Goal: Task Accomplishment & Management: Complete application form

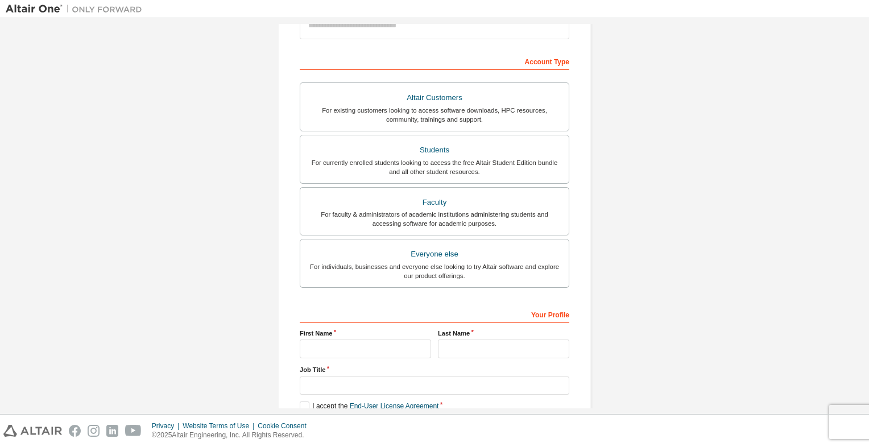
scroll to position [171, 0]
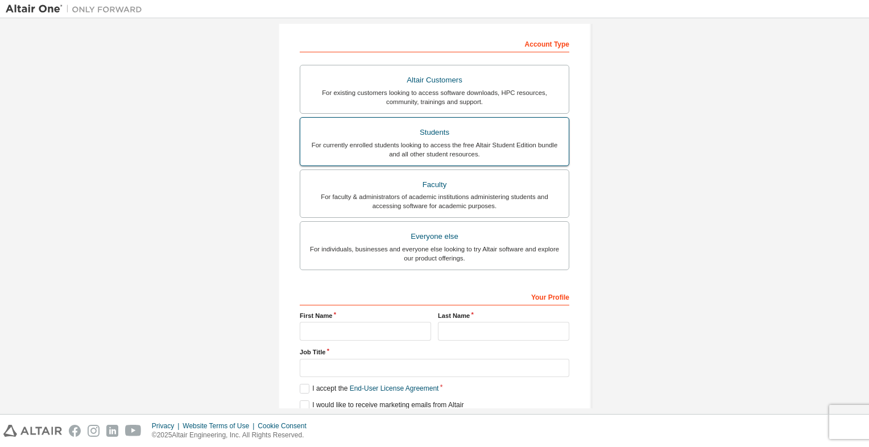
click at [459, 147] on div "For currently enrolled students looking to access the free Altair Student Editi…" at bounding box center [434, 149] width 255 height 18
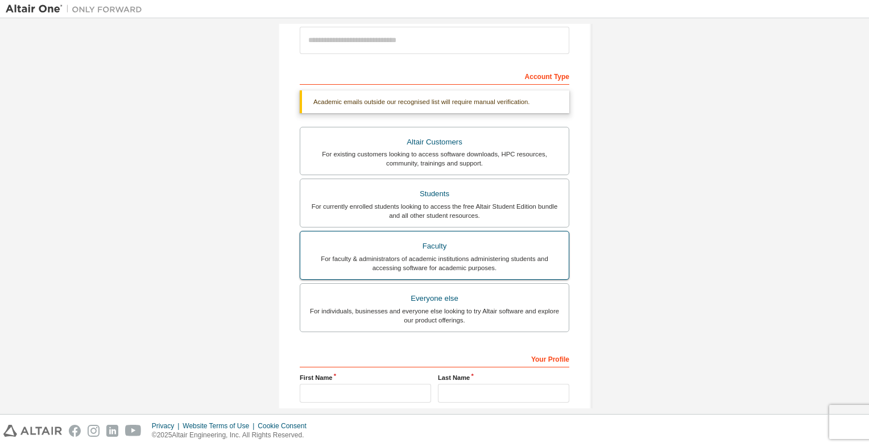
scroll to position [245, 0]
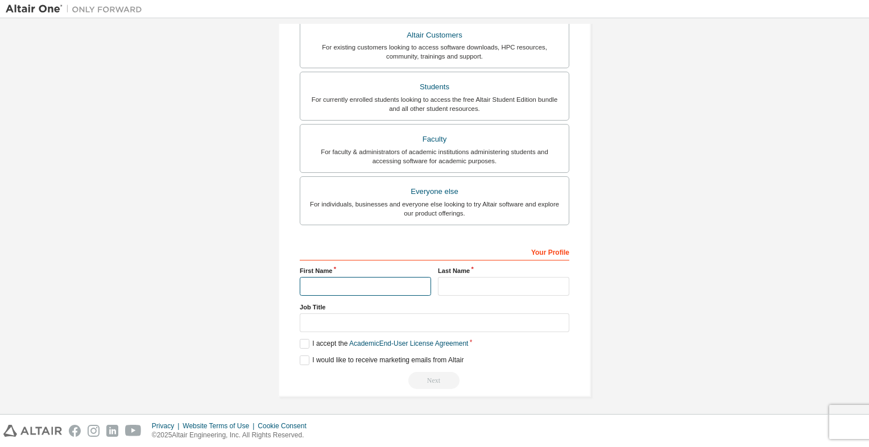
click at [348, 281] on input "text" at bounding box center [365, 286] width 131 height 19
type input "***"
type input "**********"
type input "*****"
click at [426, 309] on label "Job Title" at bounding box center [434, 306] width 269 height 9
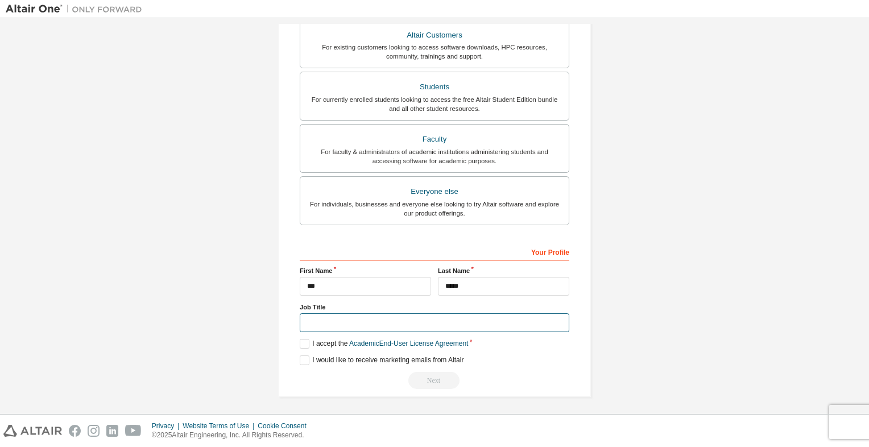
click at [425, 313] on input "text" at bounding box center [434, 322] width 269 height 19
click at [304, 341] on label "I accept the Academic End-User License Agreement" at bounding box center [384, 344] width 168 height 10
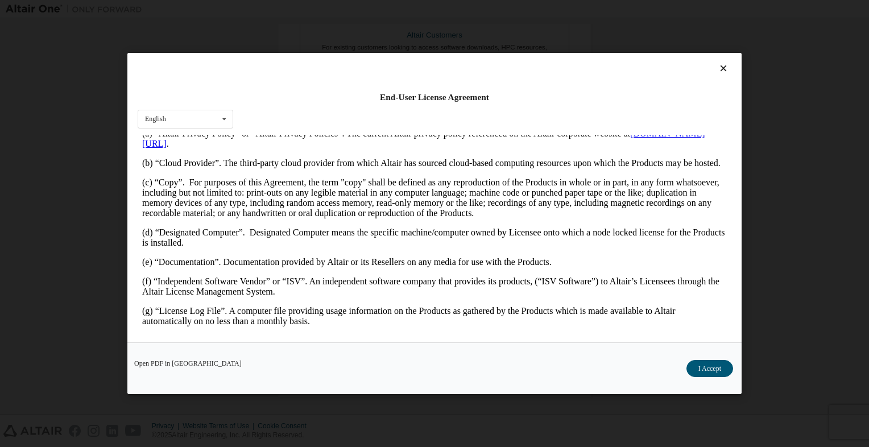
scroll to position [568, 0]
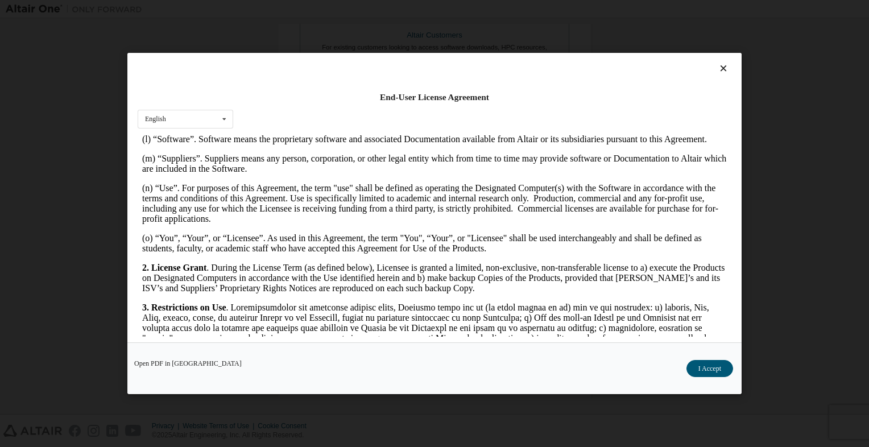
click at [717, 363] on button "I Accept" at bounding box center [709, 368] width 47 height 17
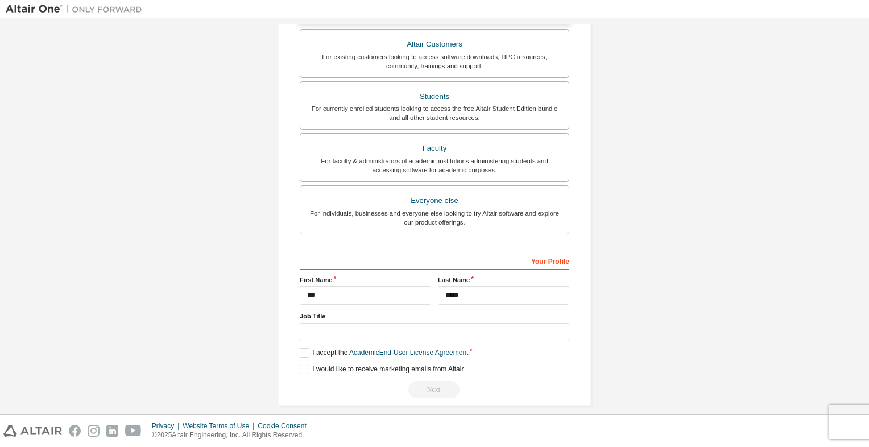
scroll to position [255, 0]
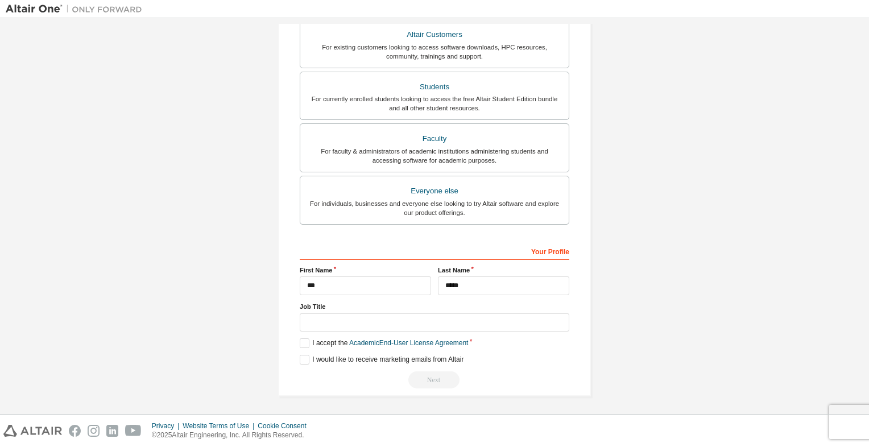
click at [427, 383] on div "Next" at bounding box center [434, 379] width 269 height 17
drag, startPoint x: 427, startPoint y: 383, endPoint x: 529, endPoint y: 380, distance: 101.8
click at [528, 380] on div "Next" at bounding box center [434, 379] width 269 height 17
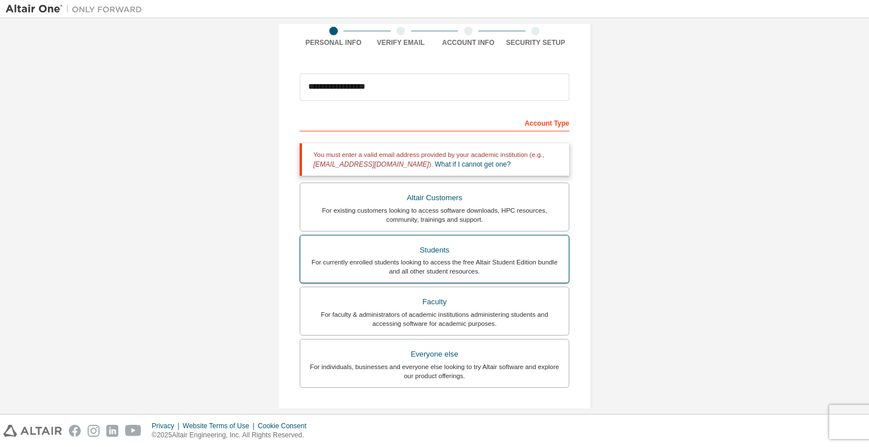
scroll to position [84, 0]
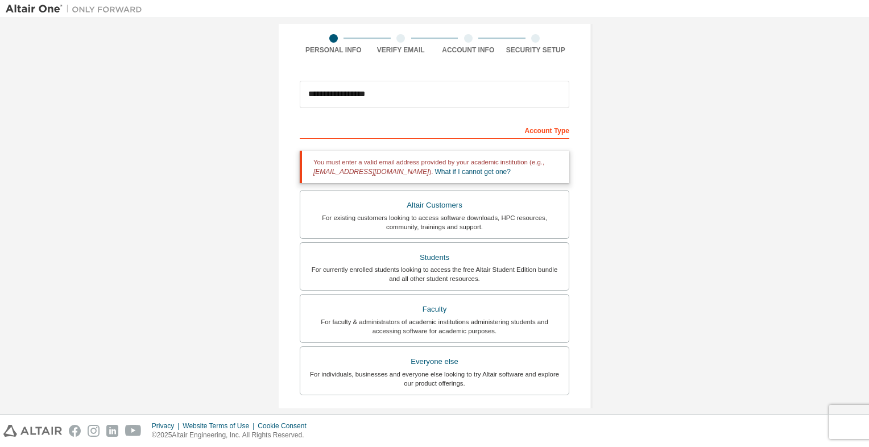
click at [353, 168] on span "[EMAIL_ADDRESS][DOMAIN_NAME]" at bounding box center [370, 172] width 115 height 8
click at [396, 93] on input "**********" at bounding box center [434, 94] width 269 height 27
drag, startPoint x: 396, startPoint y: 94, endPoint x: 296, endPoint y: 82, distance: 100.8
click at [300, 82] on input "**********" at bounding box center [434, 94] width 269 height 27
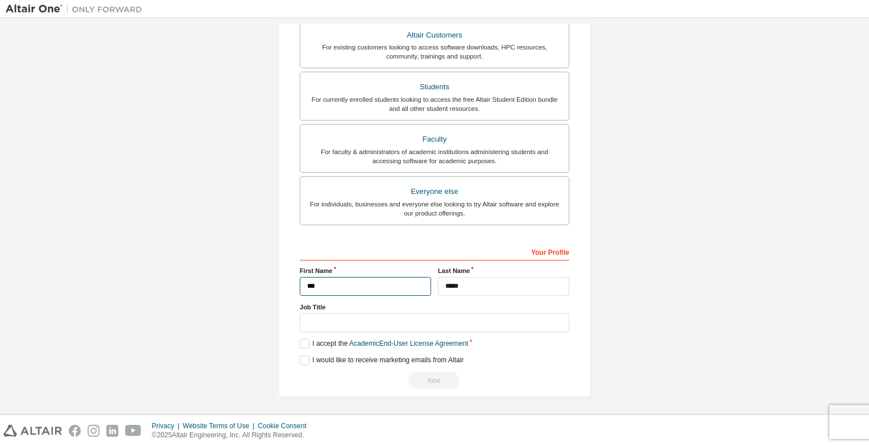
scroll to position [74, 0]
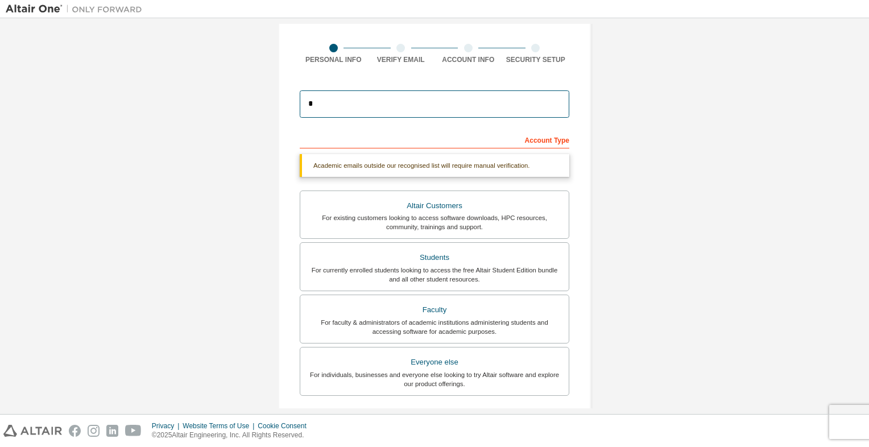
click at [354, 99] on input "*" at bounding box center [434, 103] width 269 height 27
type input "**********"
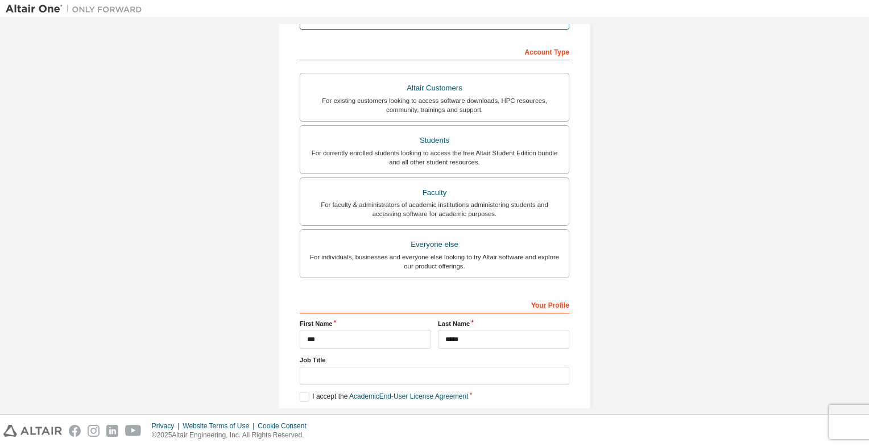
scroll to position [215, 0]
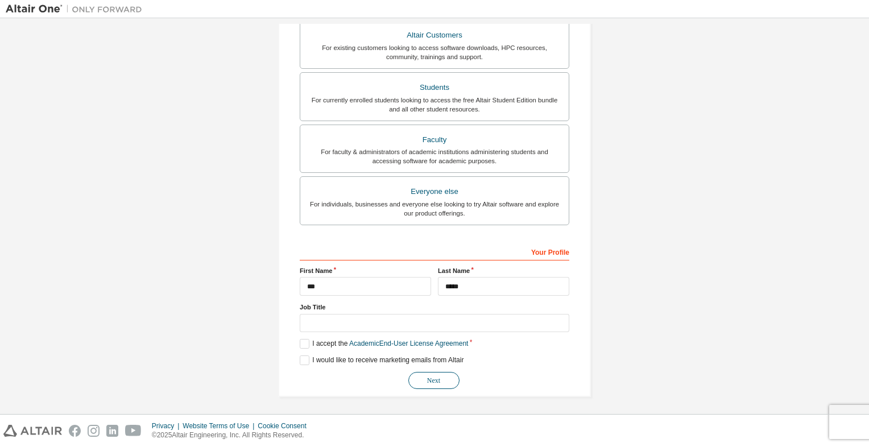
click at [439, 384] on button "Next" at bounding box center [433, 380] width 51 height 17
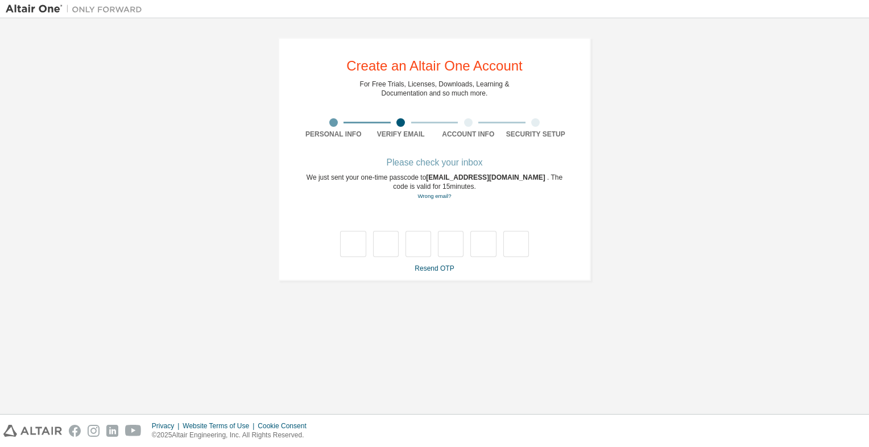
scroll to position [0, 0]
click at [343, 235] on input "text" at bounding box center [353, 244] width 26 height 26
type input "*"
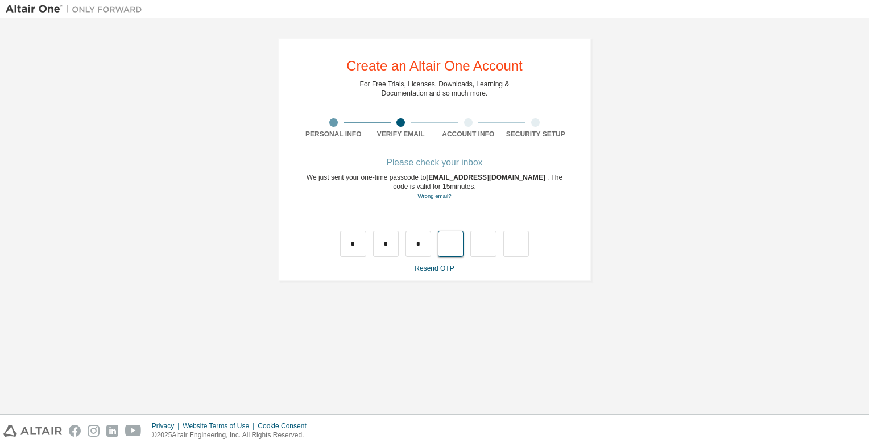
type input "*"
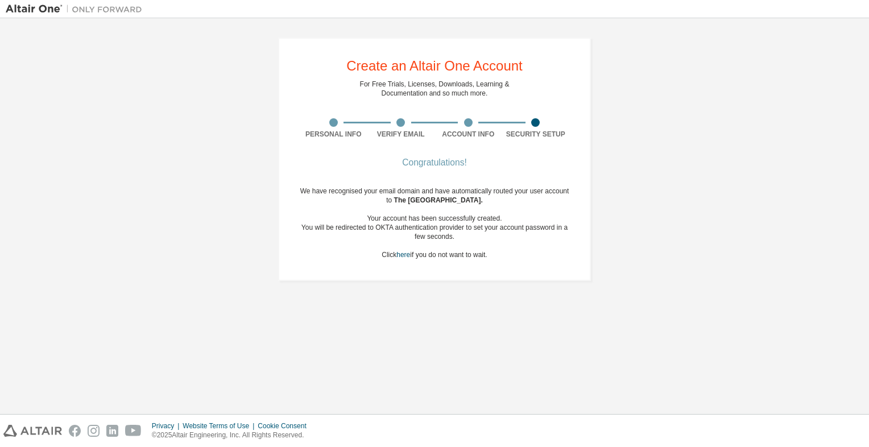
click at [421, 285] on div "Create an Altair One Account For Free Trials, Licenses, Downloads, Learning & D…" at bounding box center [434, 159] width 340 height 271
click at [418, 286] on div "Create an Altair One Account For Free Trials, Licenses, Downloads, Learning & D…" at bounding box center [434, 159] width 340 height 271
click at [481, 229] on div "You will be redirected to OKTA authentication provider to set your account pass…" at bounding box center [434, 232] width 269 height 18
click at [524, 254] on div "We have recognised your email domain and have automatically routed your user ac…" at bounding box center [434, 222] width 269 height 73
